Goal: Task Accomplishment & Management: Manage account settings

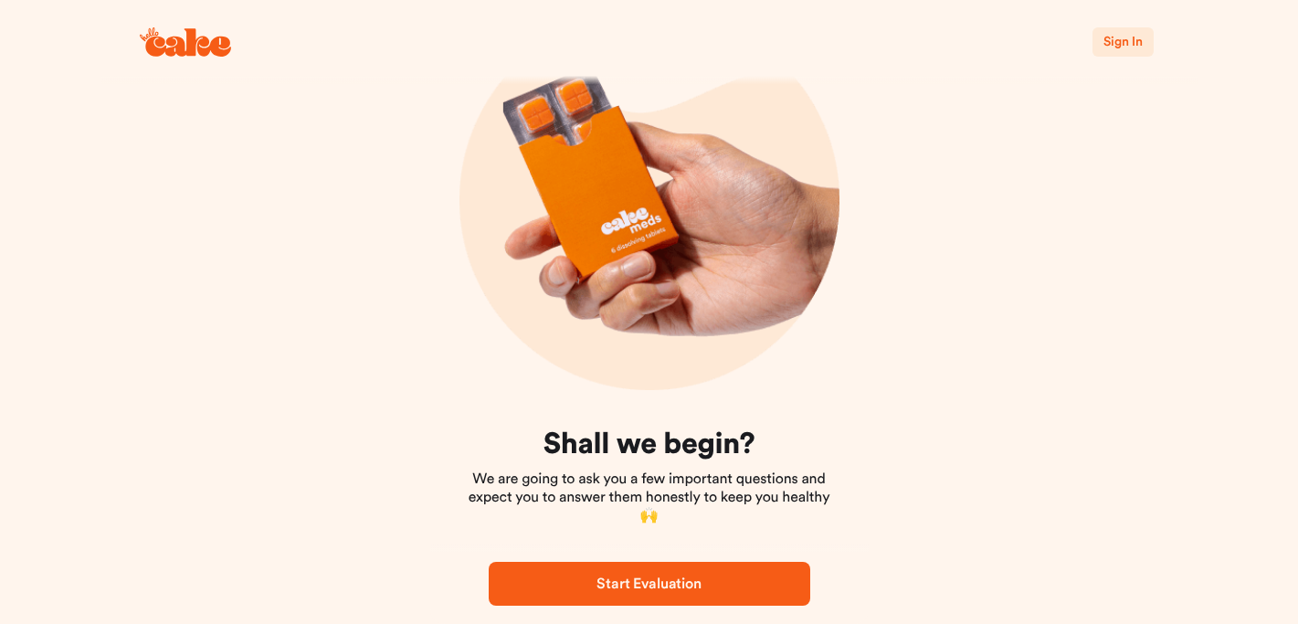
scroll to position [158, 0]
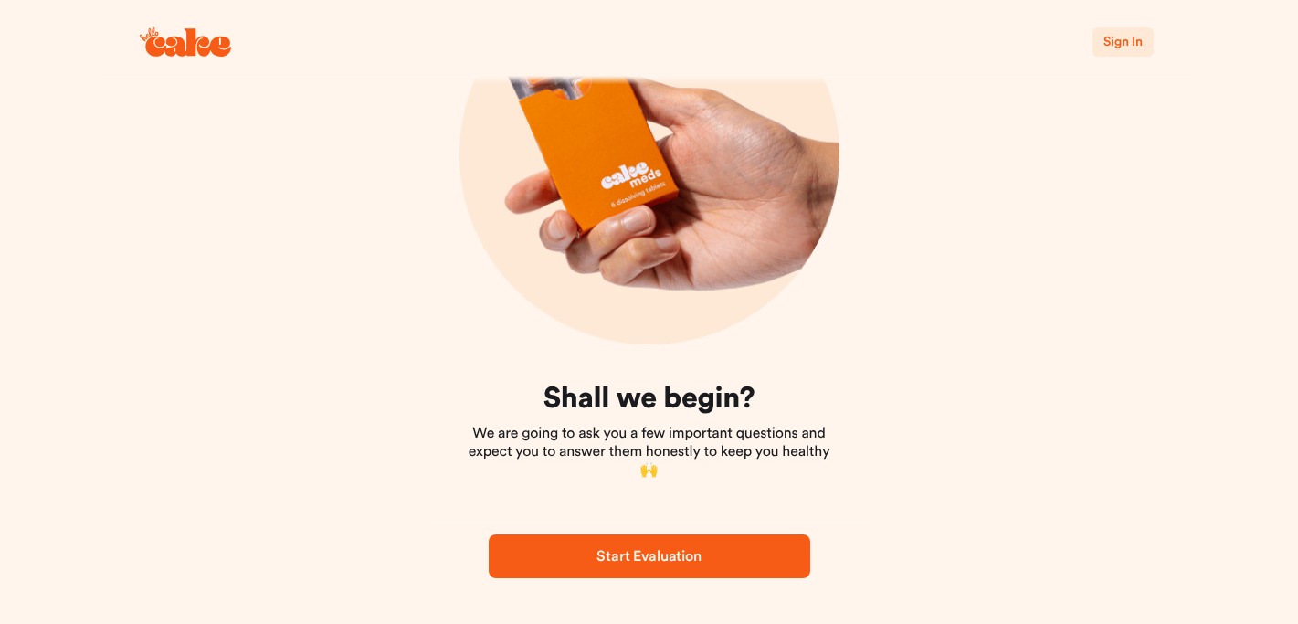
click at [1123, 38] on span "Sign In" at bounding box center [1123, 42] width 38 height 13
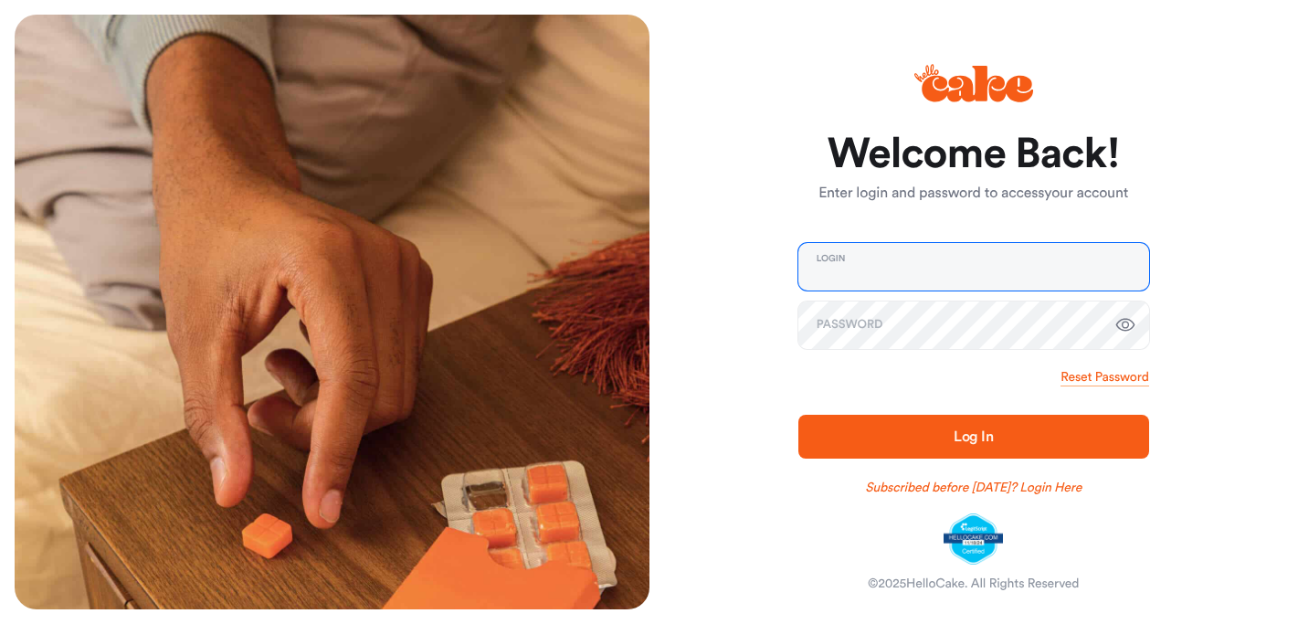
click at [913, 270] on input "email" at bounding box center [974, 267] width 351 height 48
type input "**********"
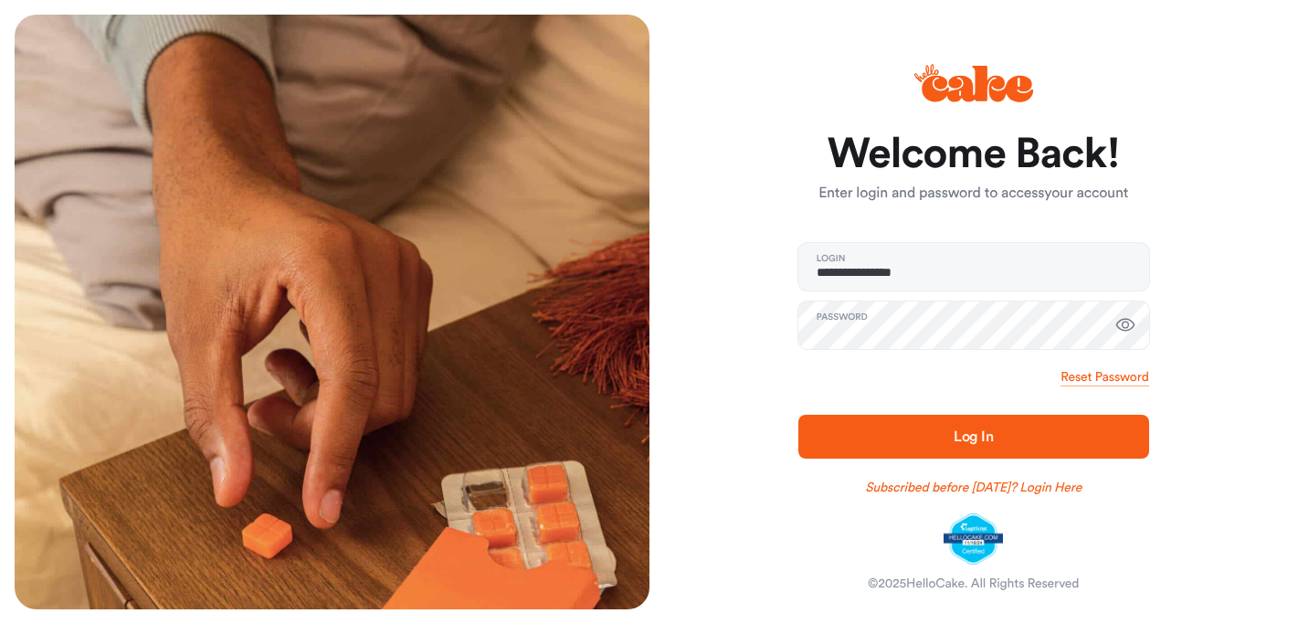
click at [944, 443] on span "Log In" at bounding box center [974, 437] width 292 height 22
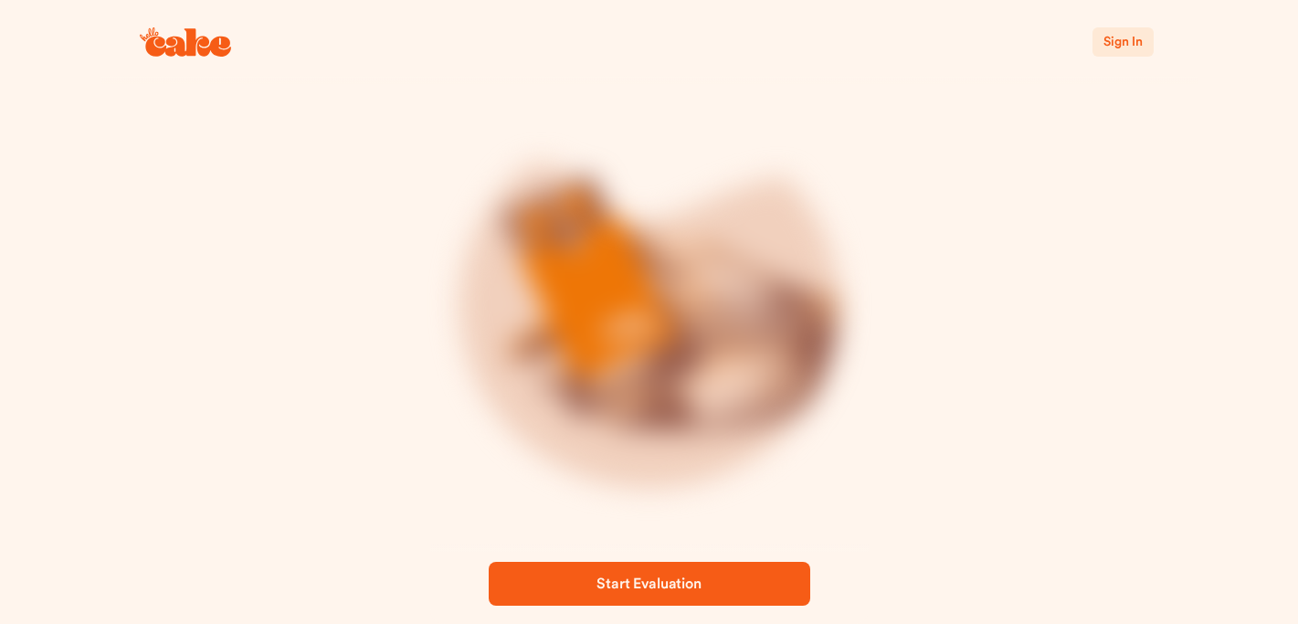
scroll to position [158, 0]
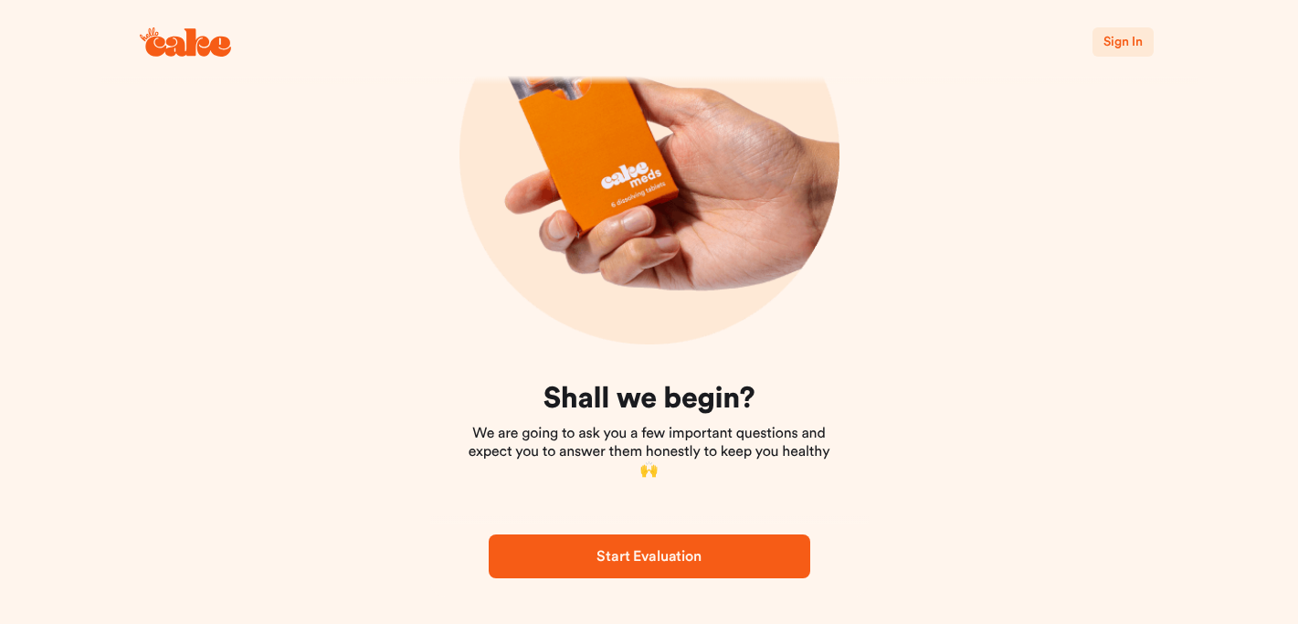
click at [678, 555] on span "Start Evaluation" at bounding box center [649, 556] width 104 height 15
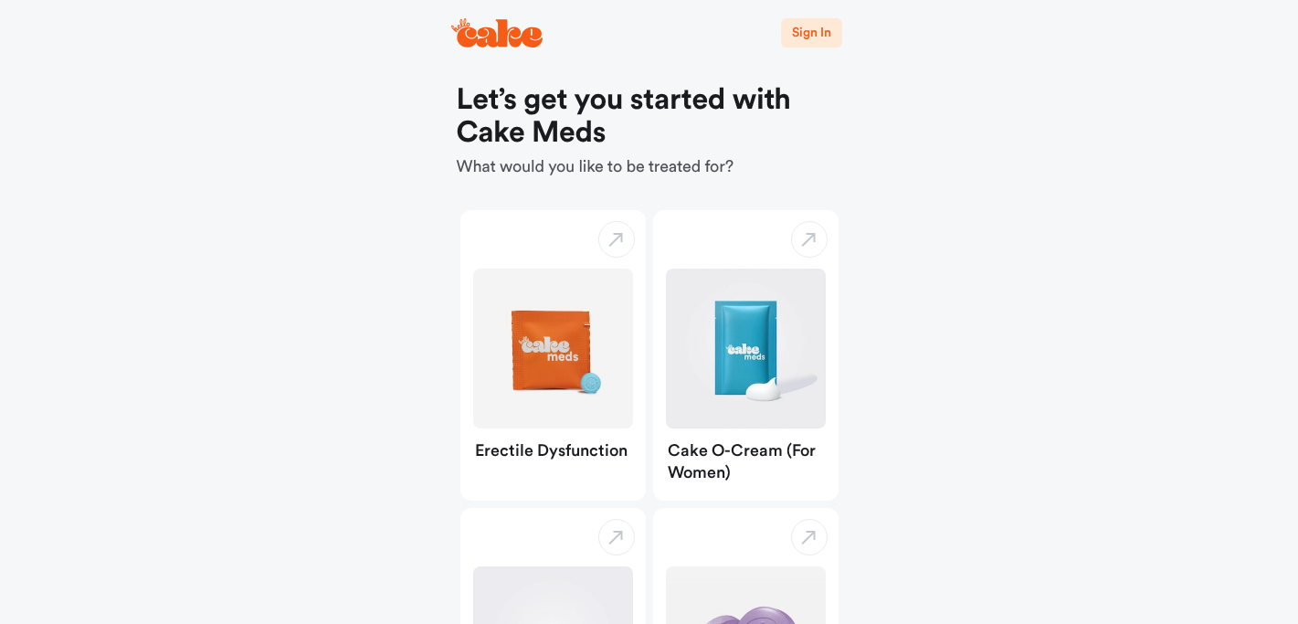
click at [822, 30] on span "Sign In" at bounding box center [811, 32] width 38 height 13
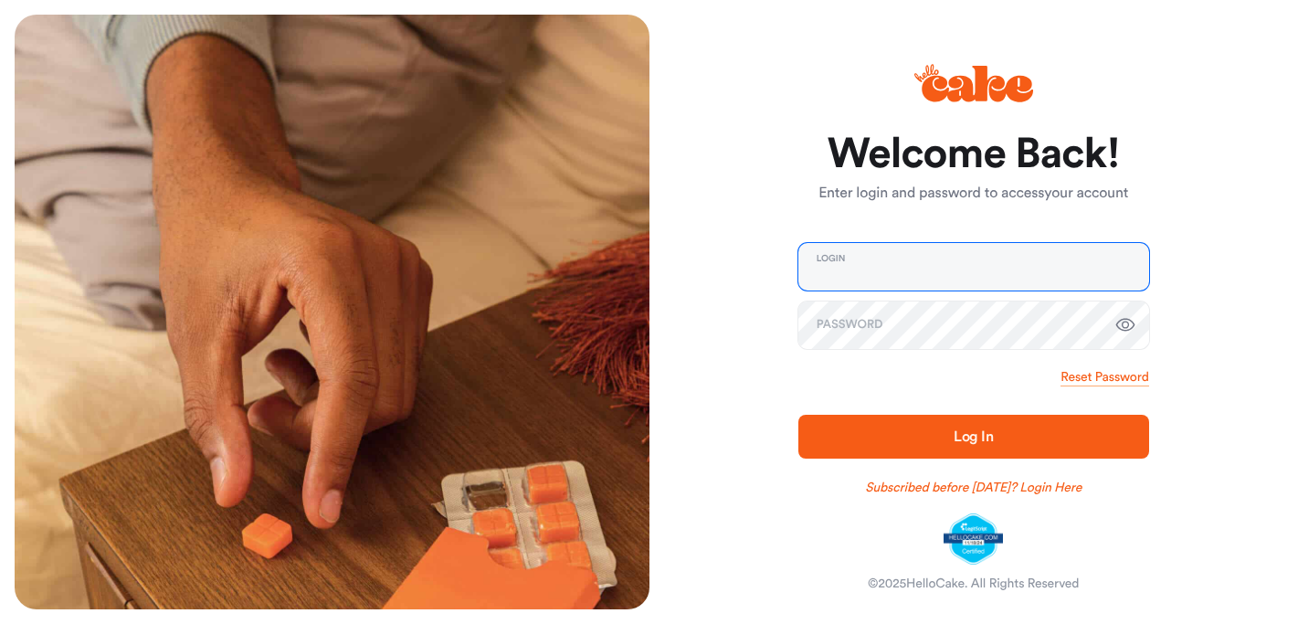
click at [942, 269] on input "email" at bounding box center [974, 267] width 351 height 48
click at [1156, 171] on div "Welcome Back! Enter login and password to access your account Login Password Re…" at bounding box center [967, 312] width 635 height 595
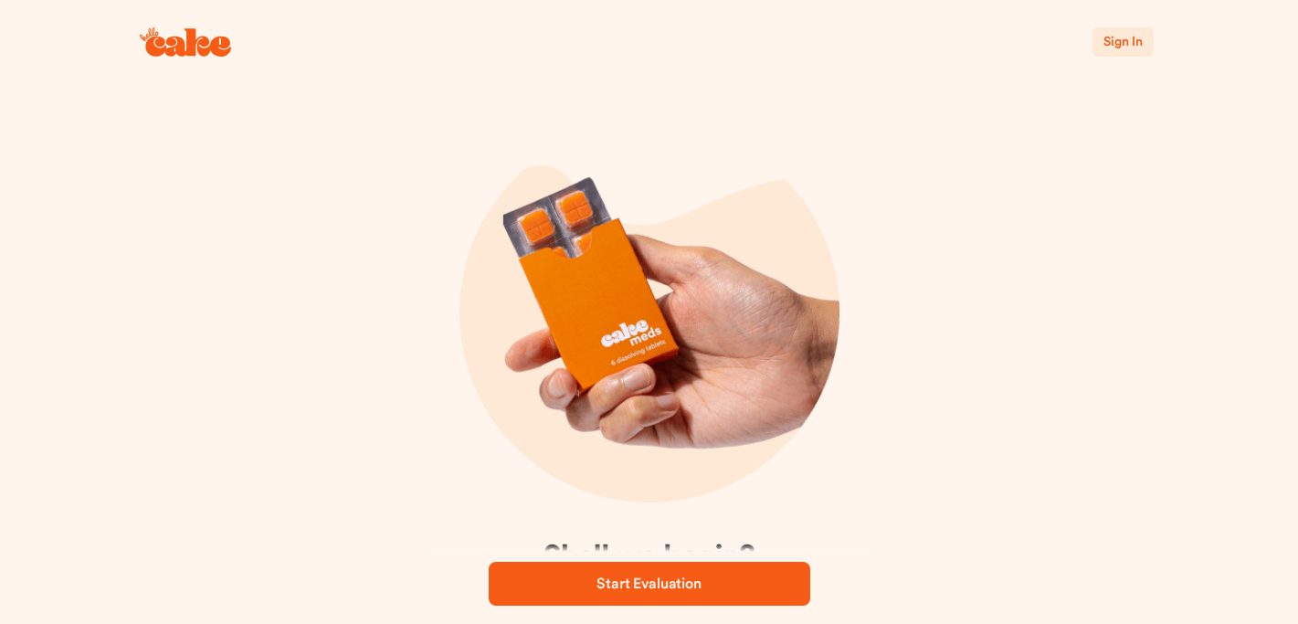
scroll to position [158, 0]
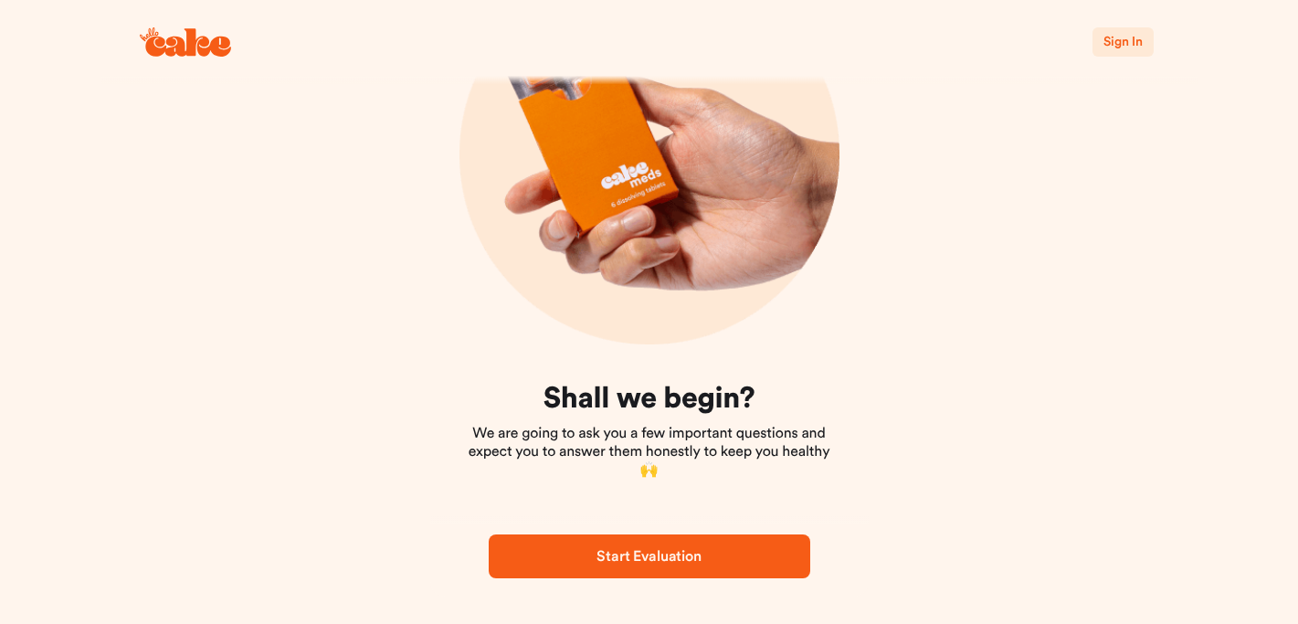
click at [1126, 45] on span "Sign In" at bounding box center [1123, 42] width 38 height 13
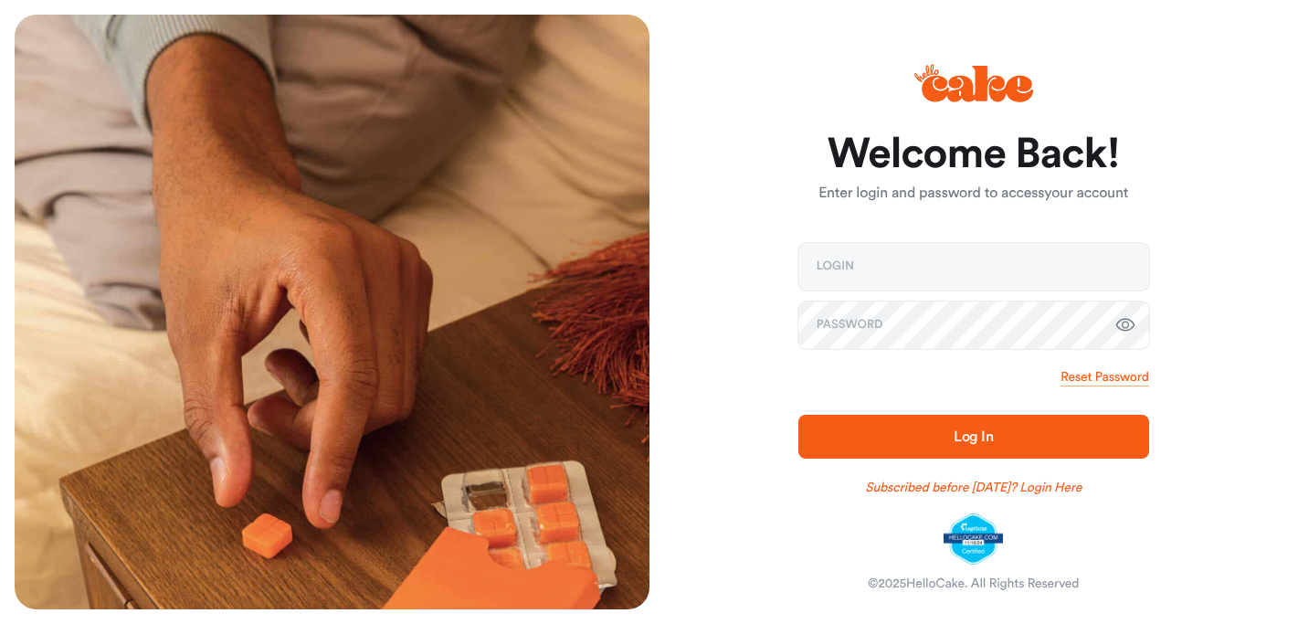
click at [984, 89] on icon at bounding box center [977, 84] width 111 height 37
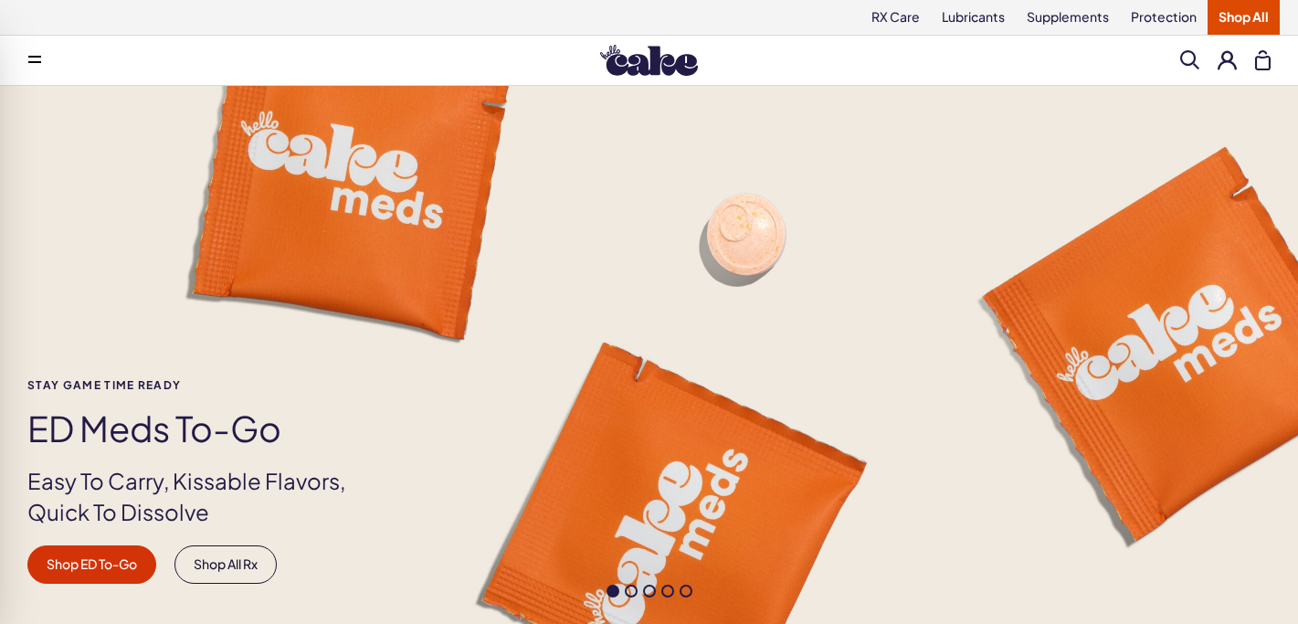
click at [1228, 58] on button at bounding box center [1227, 59] width 19 height 19
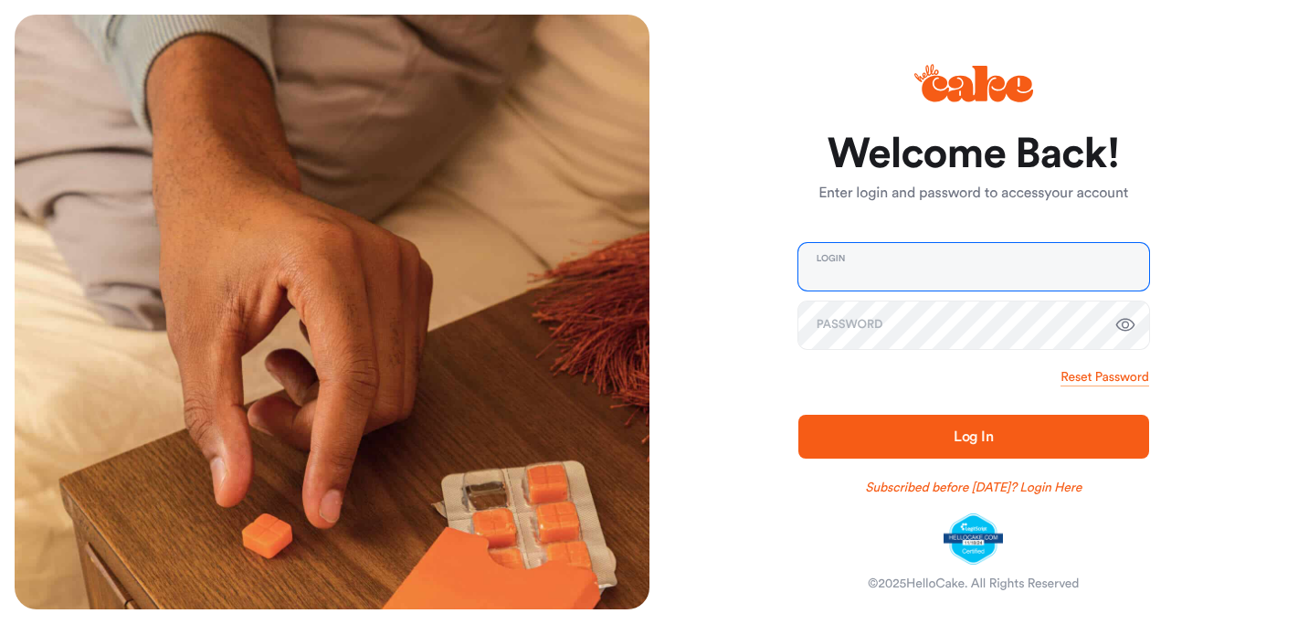
click at [884, 274] on input "email" at bounding box center [974, 267] width 351 height 48
type input "**********"
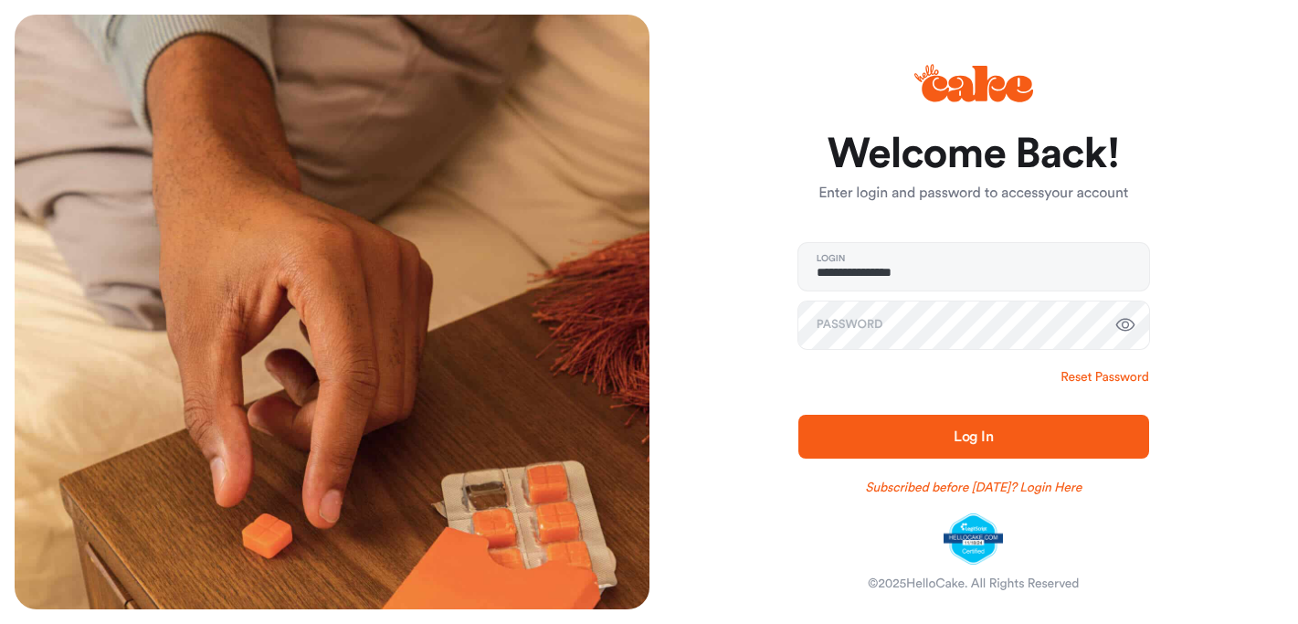
click at [1075, 374] on link "Reset Password" at bounding box center [1105, 377] width 88 height 18
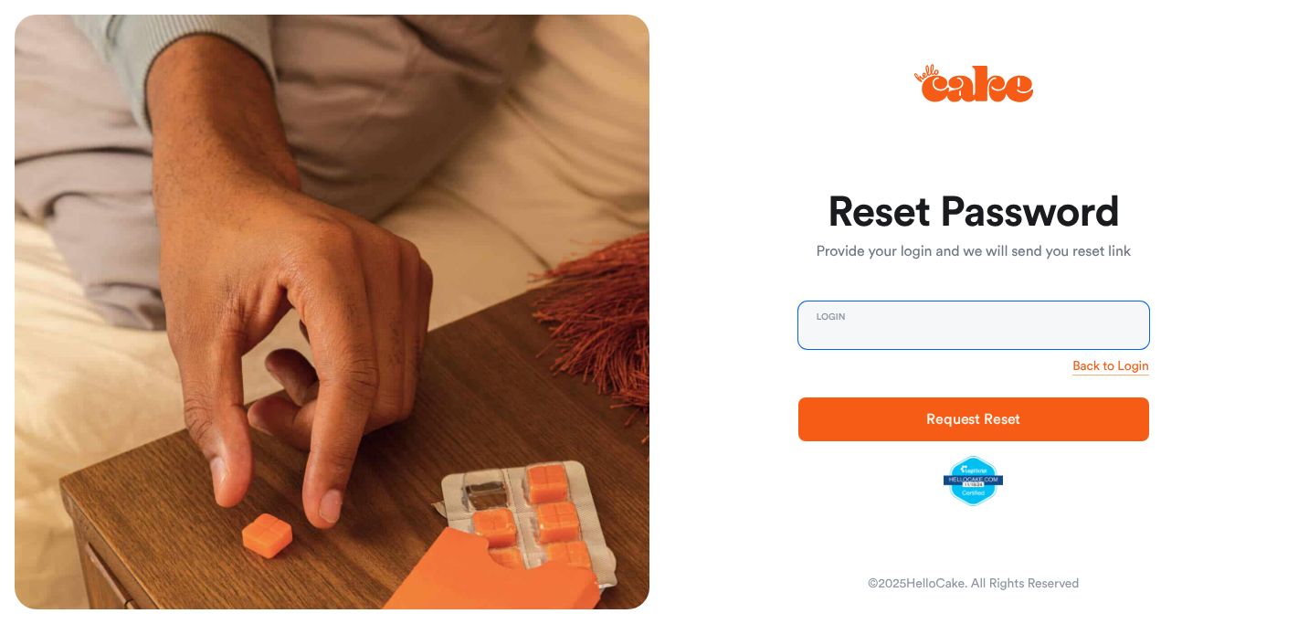
click at [983, 322] on input "email" at bounding box center [974, 326] width 351 height 48
type input "**********"
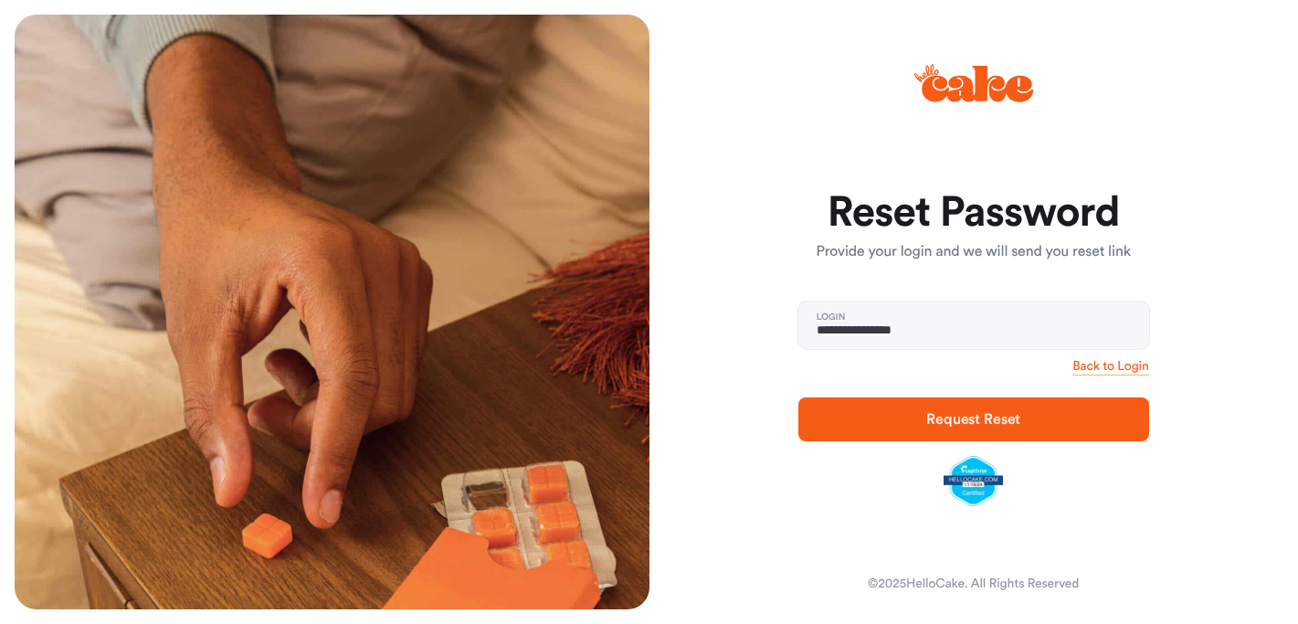
click at [965, 422] on span "Request Reset" at bounding box center [974, 419] width 94 height 15
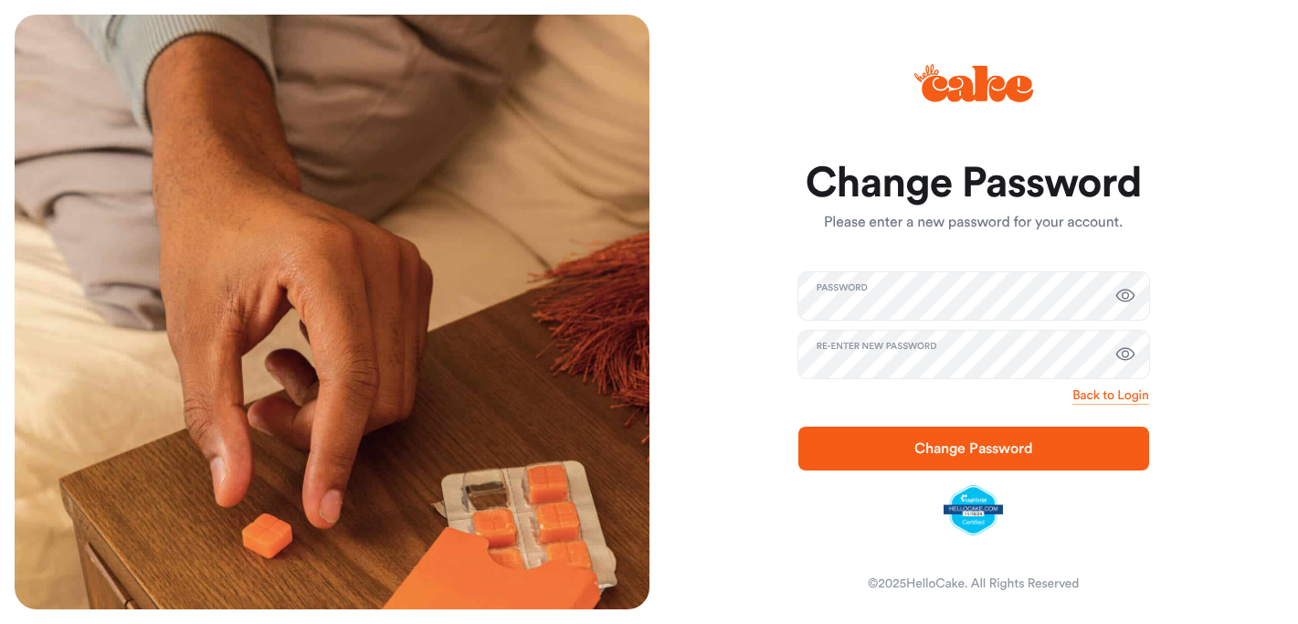
click at [1126, 352] on icon "button" at bounding box center [1126, 355] width 22 height 22
click at [1132, 291] on icon "button" at bounding box center [1126, 296] width 22 height 22
click at [981, 452] on span "Change Password" at bounding box center [974, 448] width 119 height 15
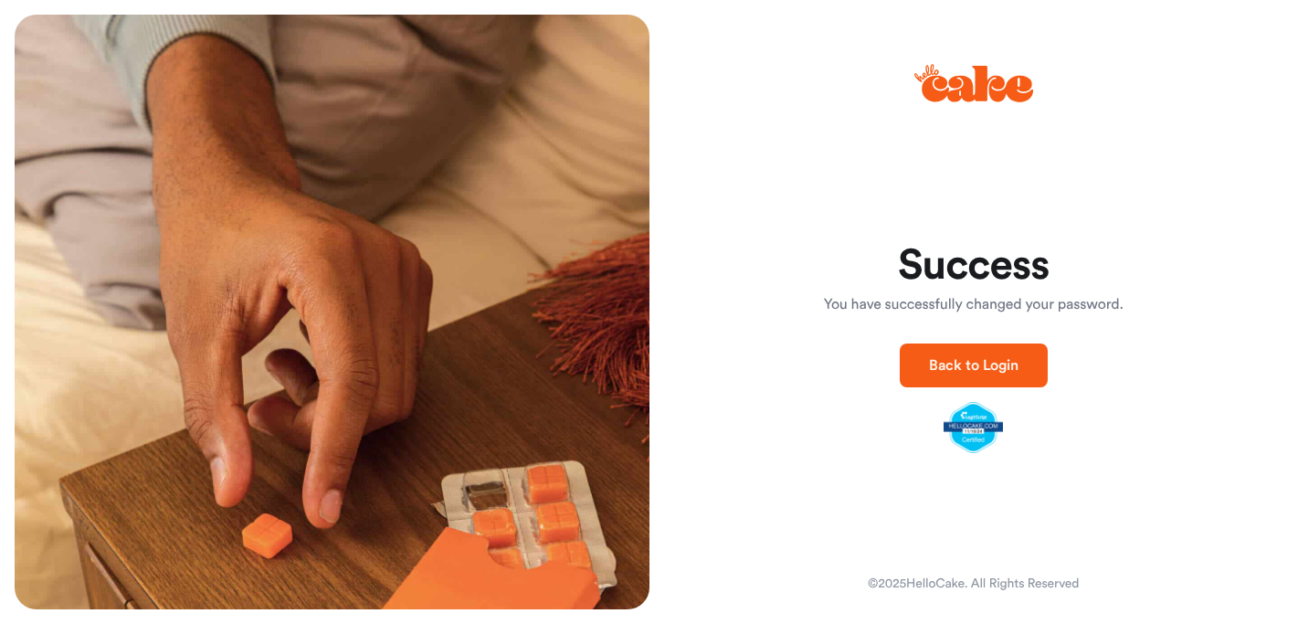
click at [980, 373] on span "Back to Login" at bounding box center [974, 365] width 90 height 15
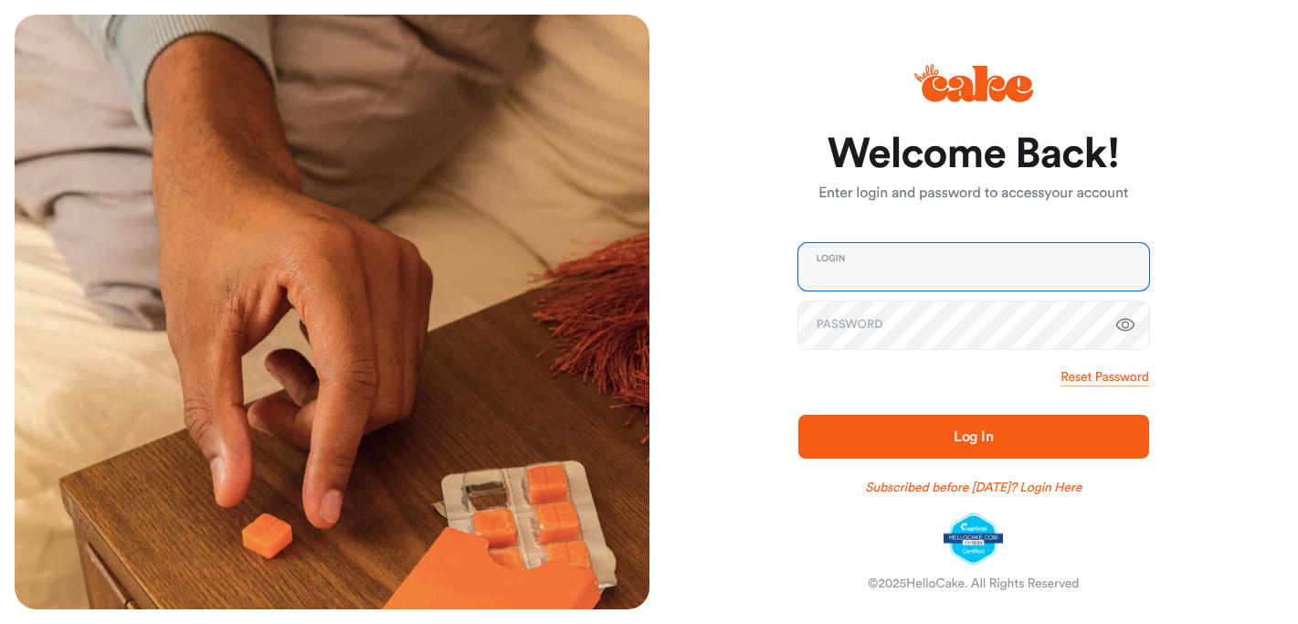
click at [915, 278] on input "email" at bounding box center [974, 267] width 351 height 48
type input "**********"
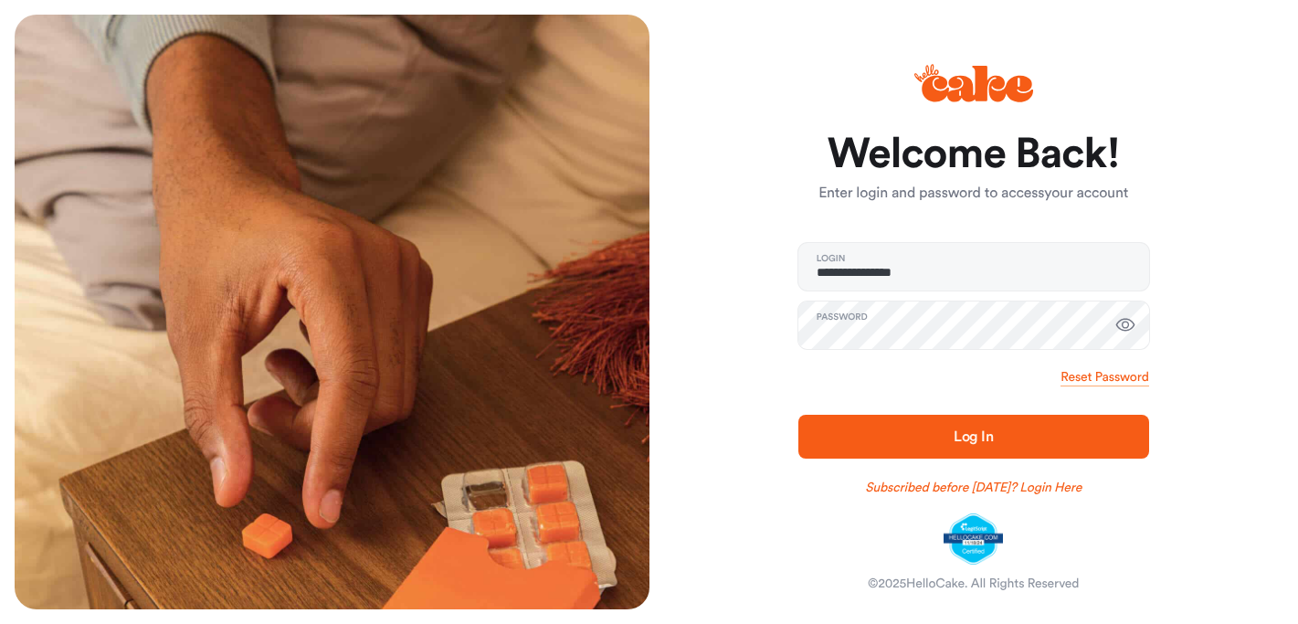
click at [958, 438] on span "Log In" at bounding box center [974, 436] width 40 height 15
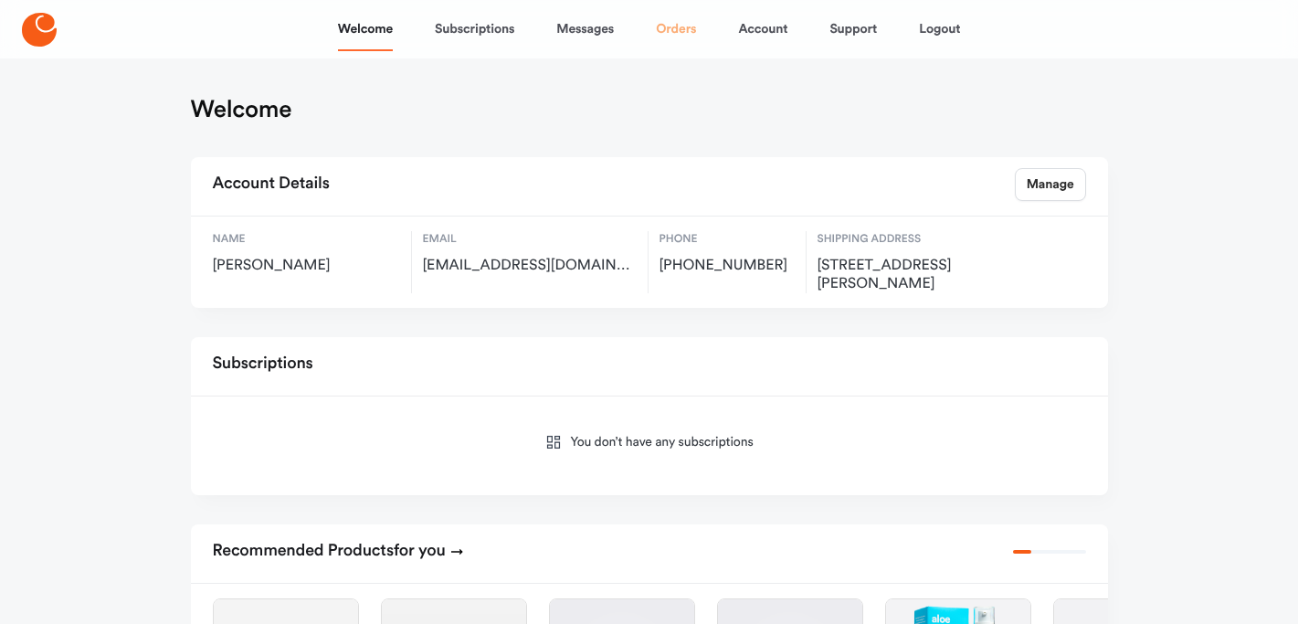
click at [684, 27] on link "Orders" at bounding box center [676, 29] width 40 height 44
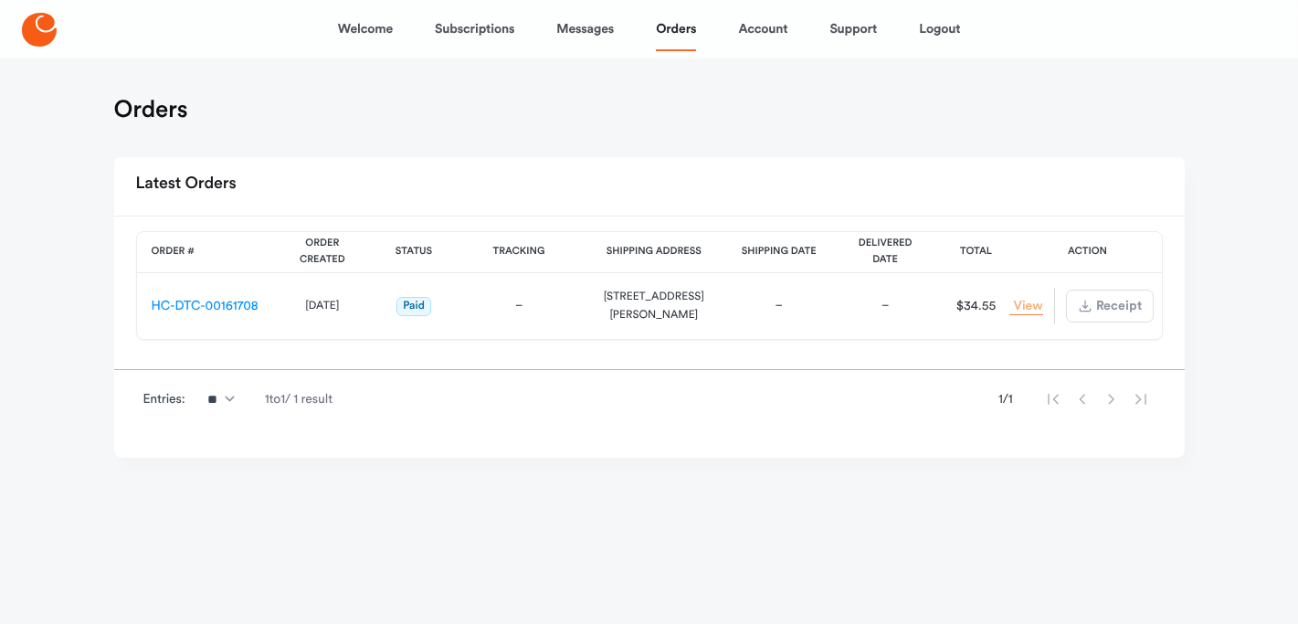
click at [1030, 308] on link "View Order" at bounding box center [1026, 306] width 33 height 17
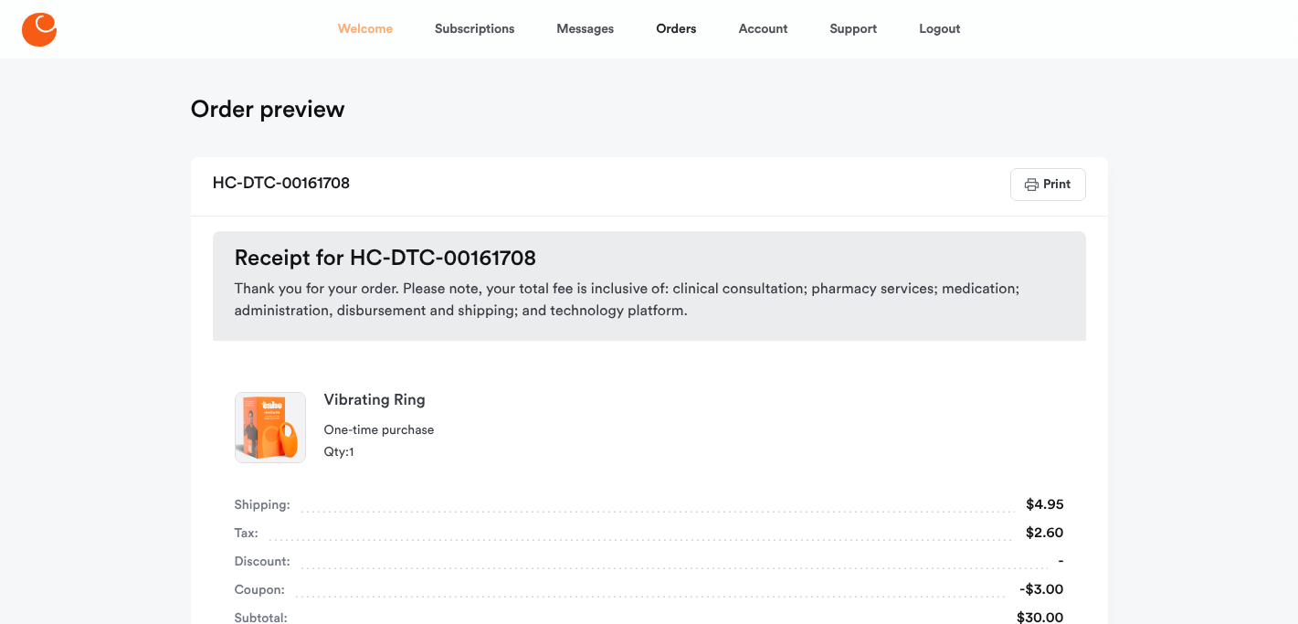
click at [388, 27] on link "Welcome" at bounding box center [365, 29] width 55 height 44
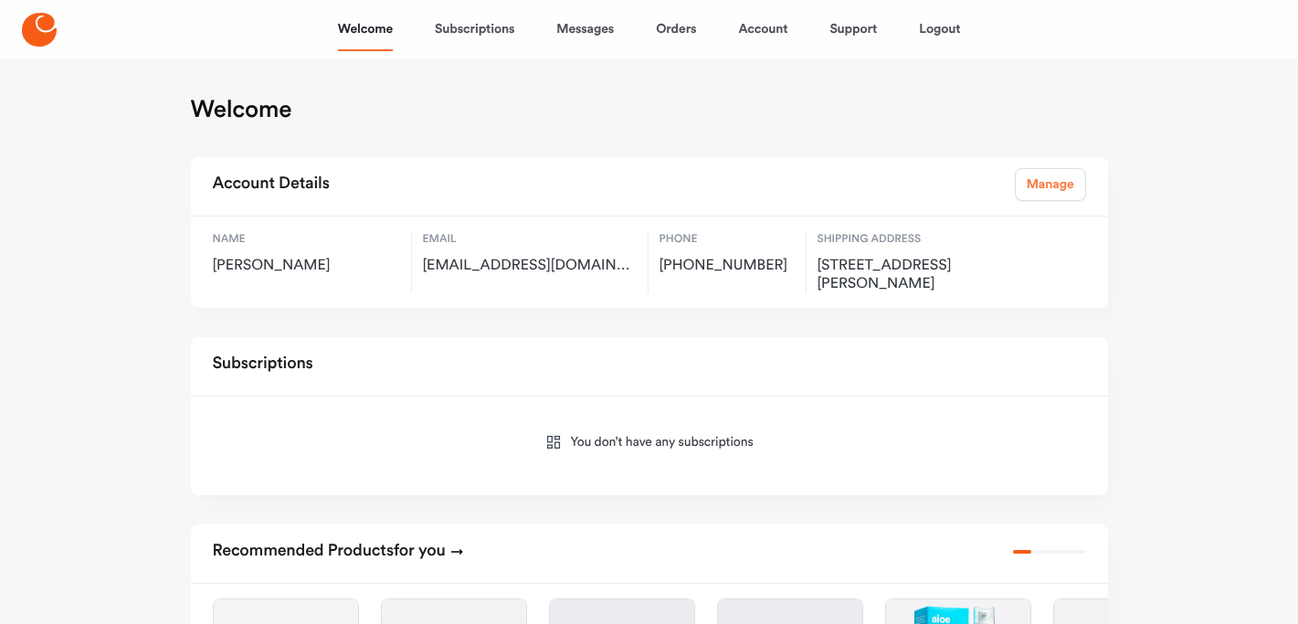
click at [1053, 179] on link "Manage" at bounding box center [1050, 184] width 71 height 33
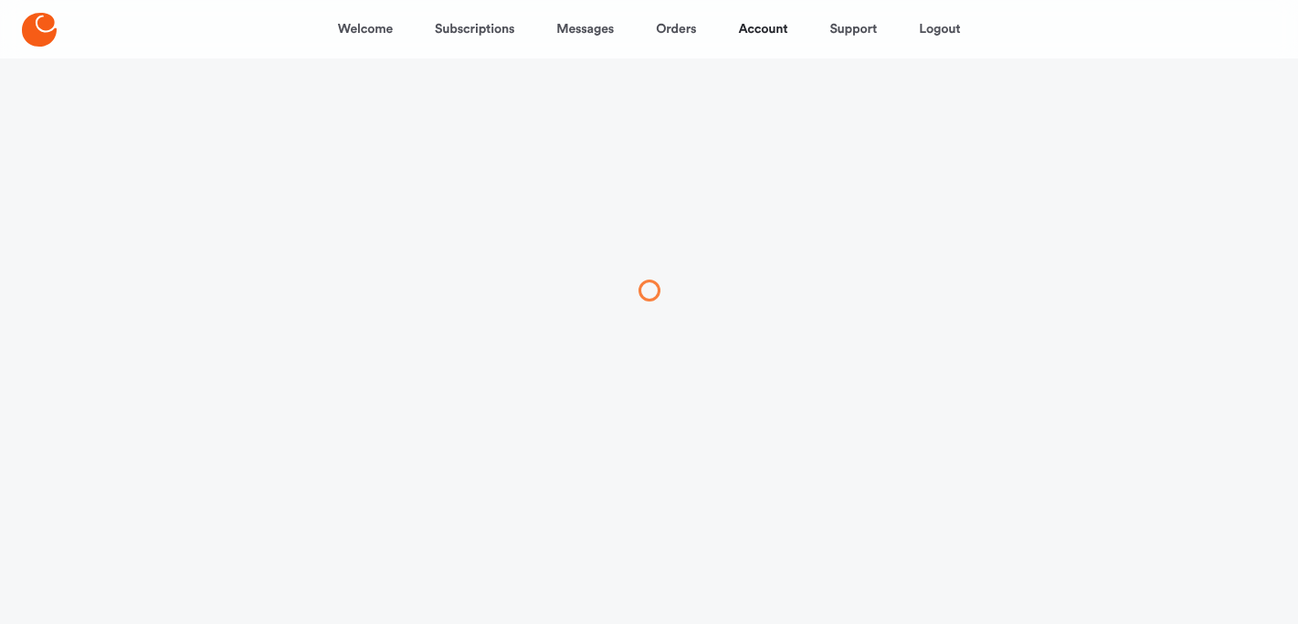
select select "**"
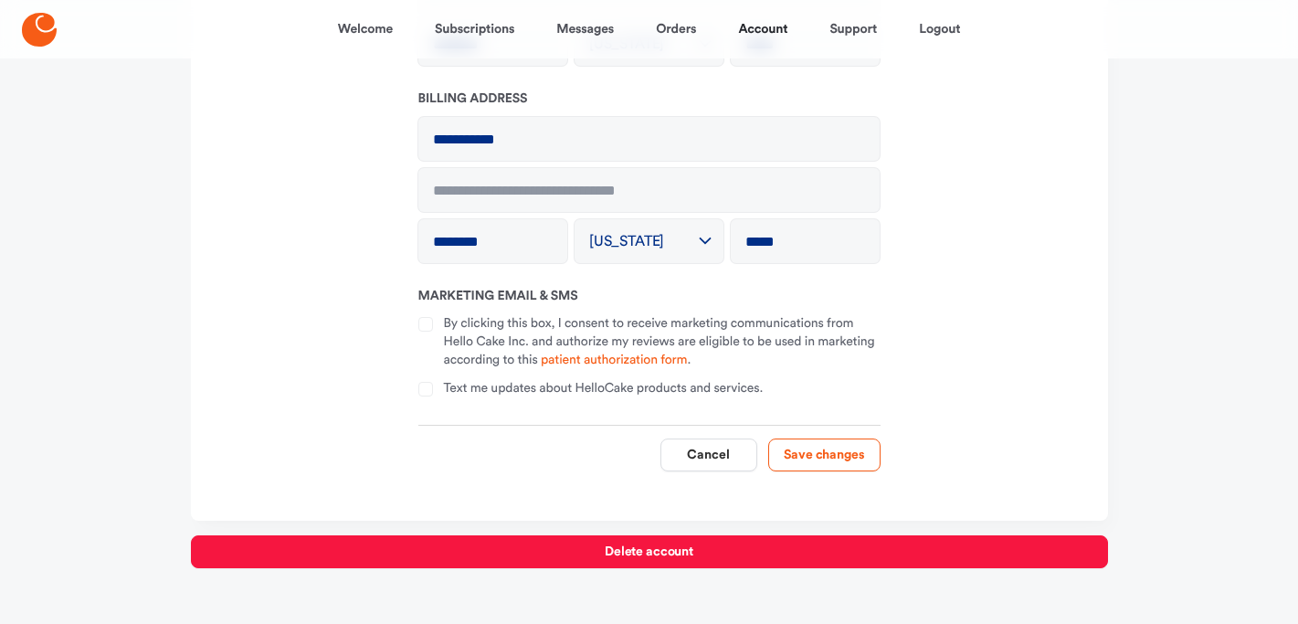
scroll to position [514, 0]
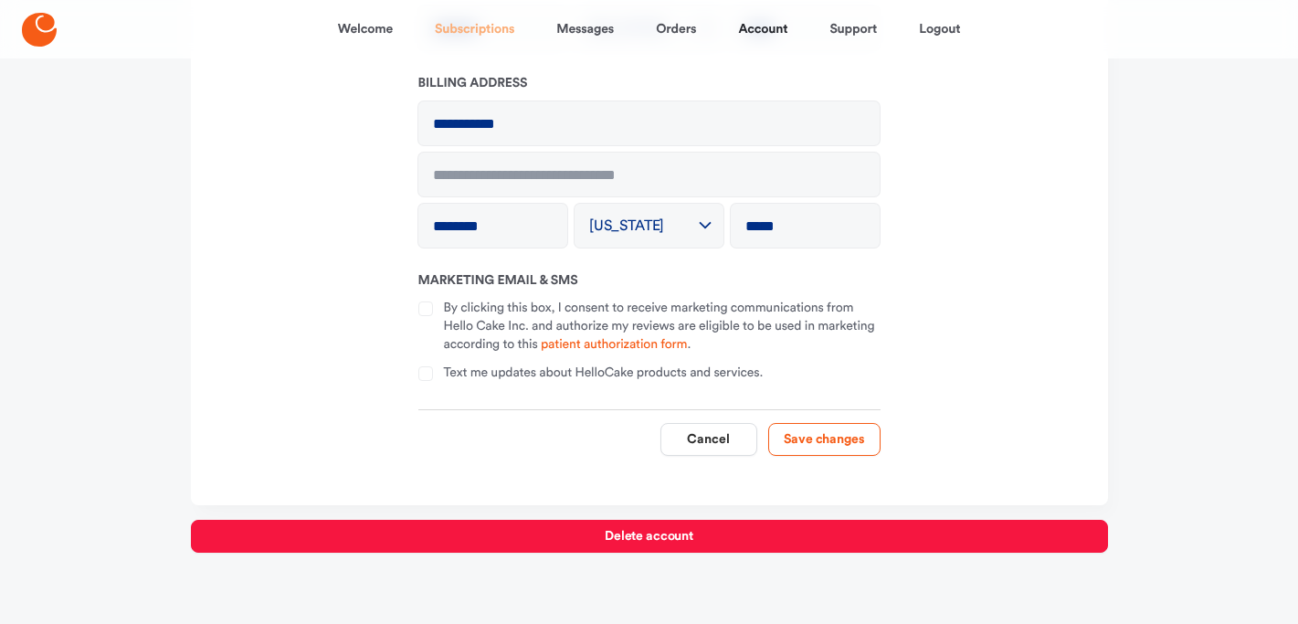
click at [482, 26] on link "Subscriptions" at bounding box center [474, 29] width 79 height 44
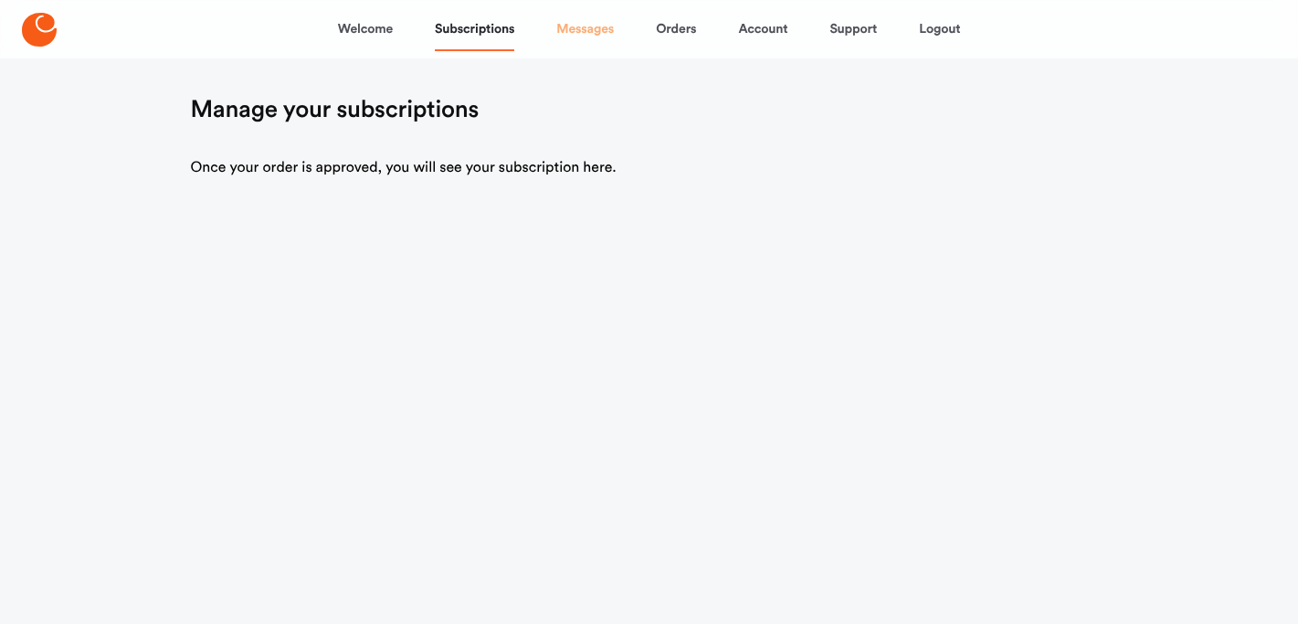
click at [578, 23] on link "Messages" at bounding box center [585, 29] width 58 height 44
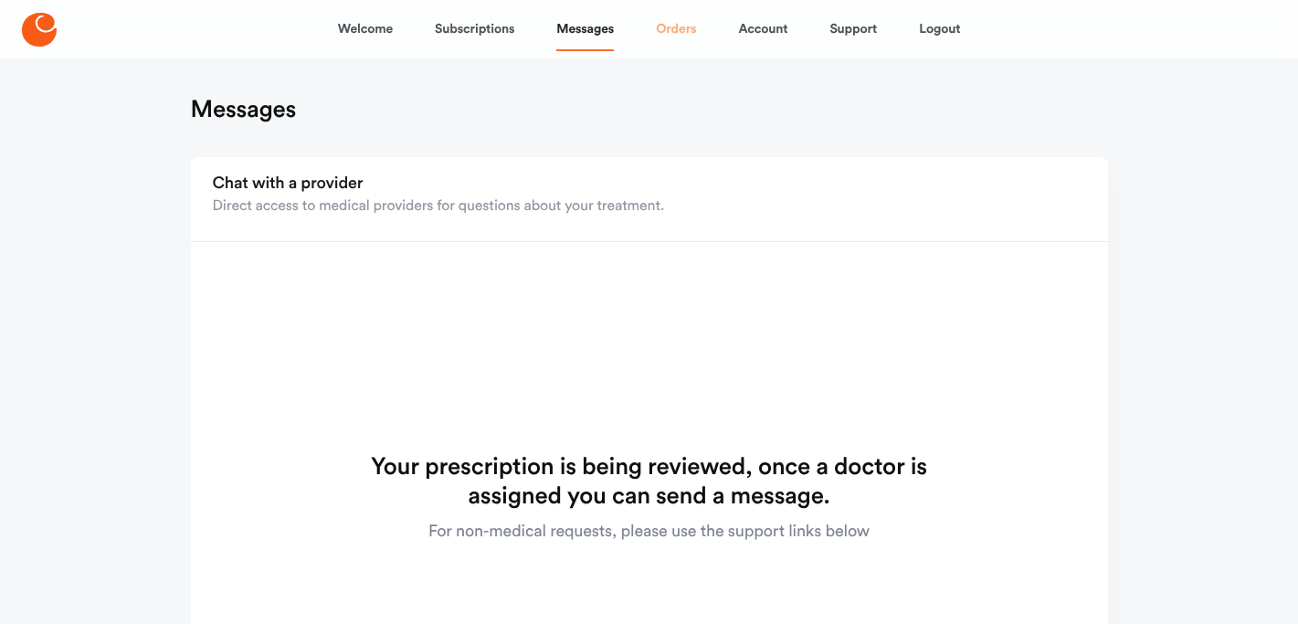
click at [683, 31] on link "Orders" at bounding box center [676, 29] width 40 height 44
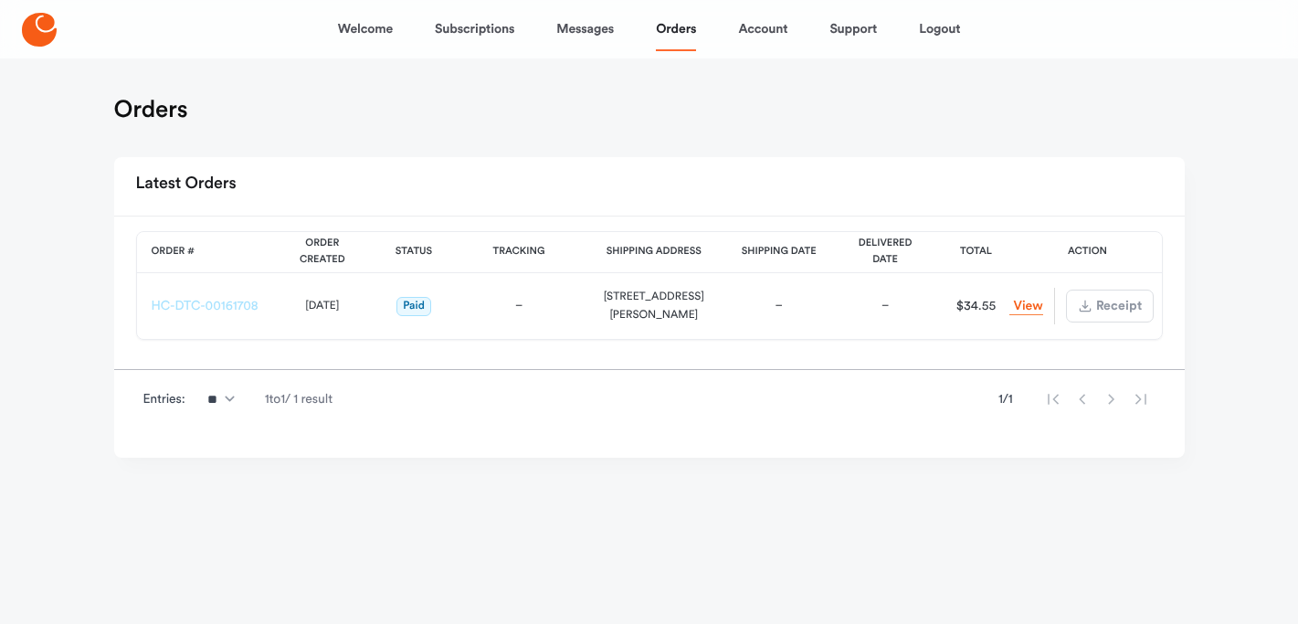
click at [209, 303] on link "HC-DTC-00161708" at bounding box center [205, 306] width 107 height 13
